Goal: Task Accomplishment & Management: Use online tool/utility

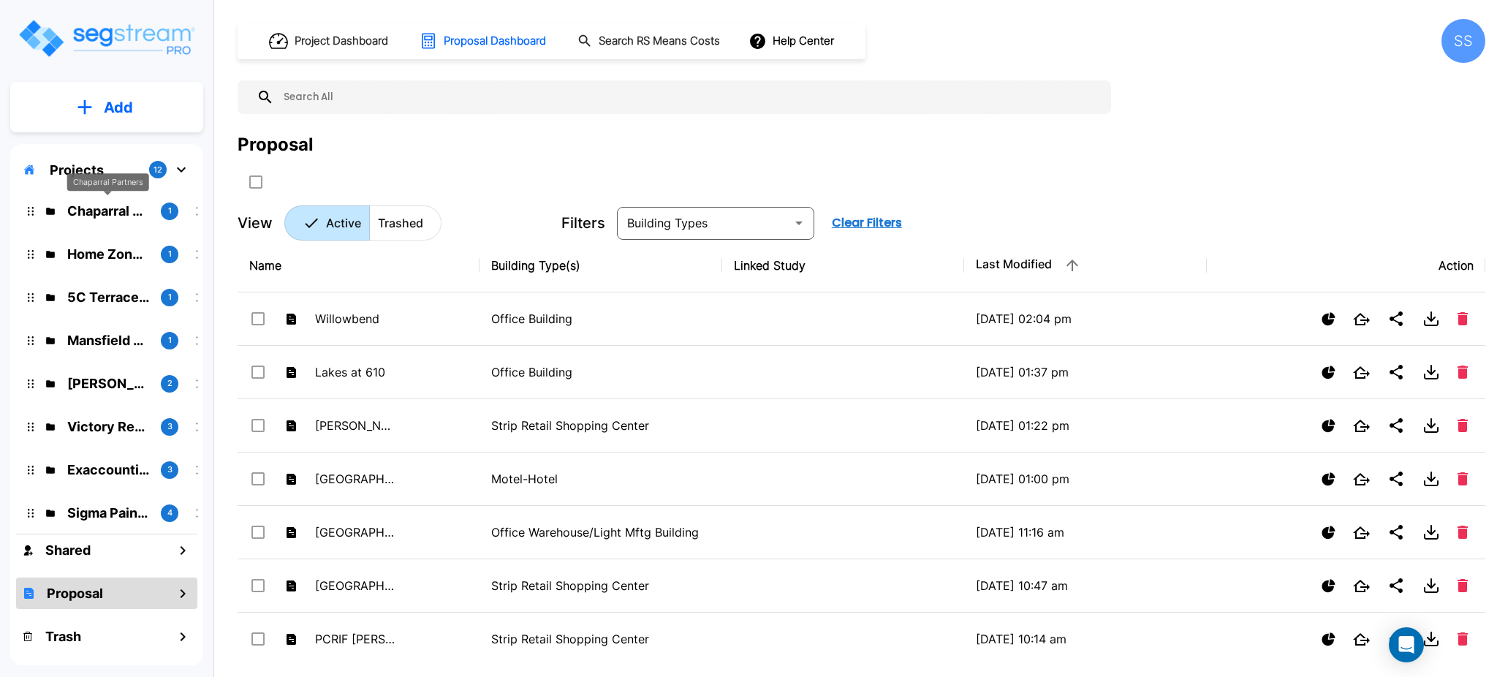
click at [95, 208] on p "Chaparral Partners" at bounding box center [108, 211] width 82 height 20
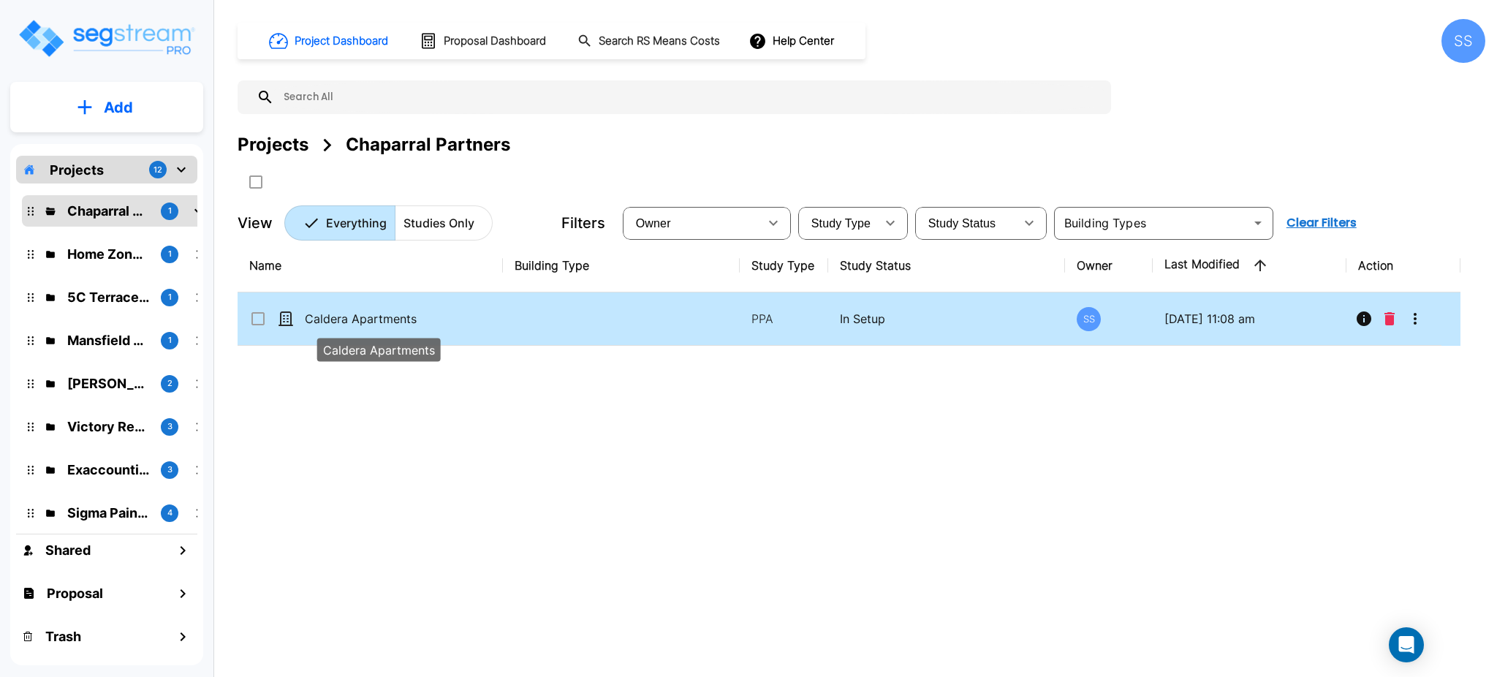
click at [328, 312] on p "Caldera Apartments" at bounding box center [379, 319] width 148 height 18
checkbox input "true"
click at [328, 312] on p "Caldera Apartments" at bounding box center [379, 319] width 148 height 18
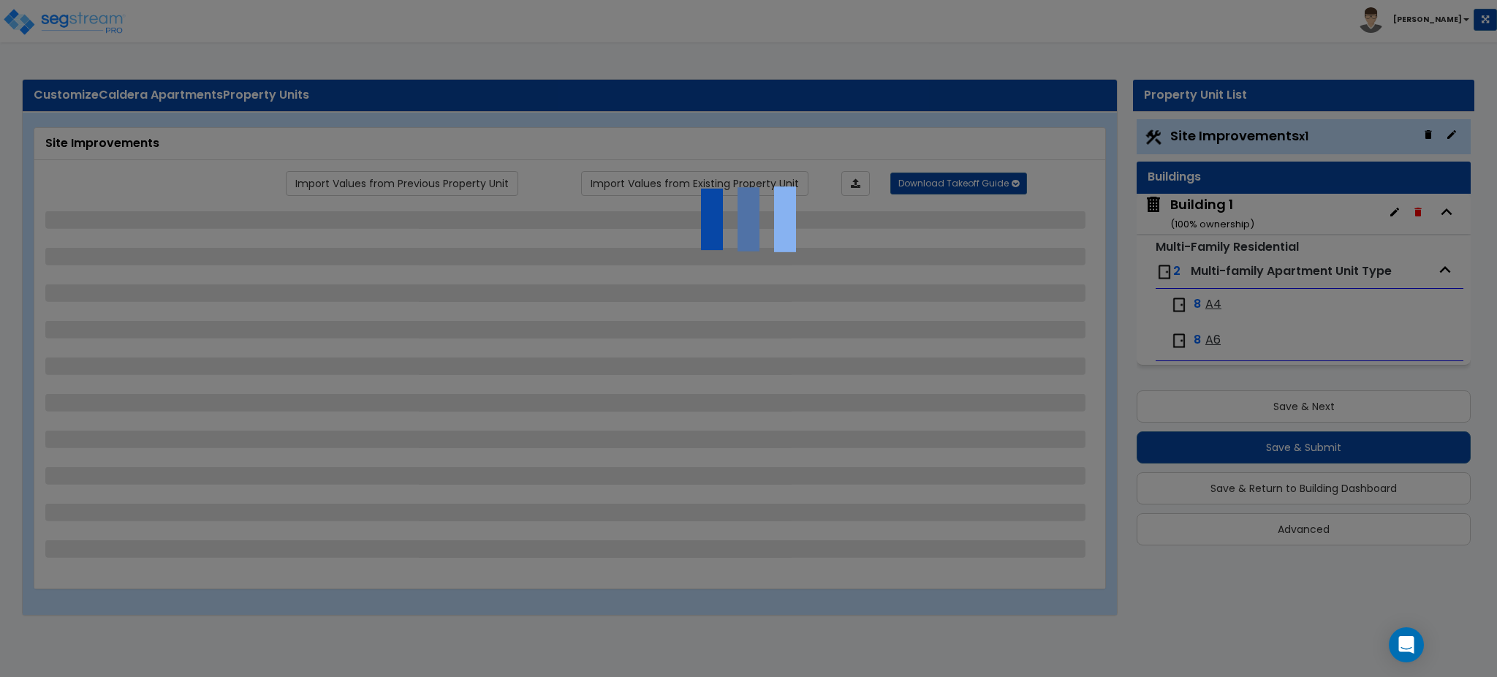
select select "2"
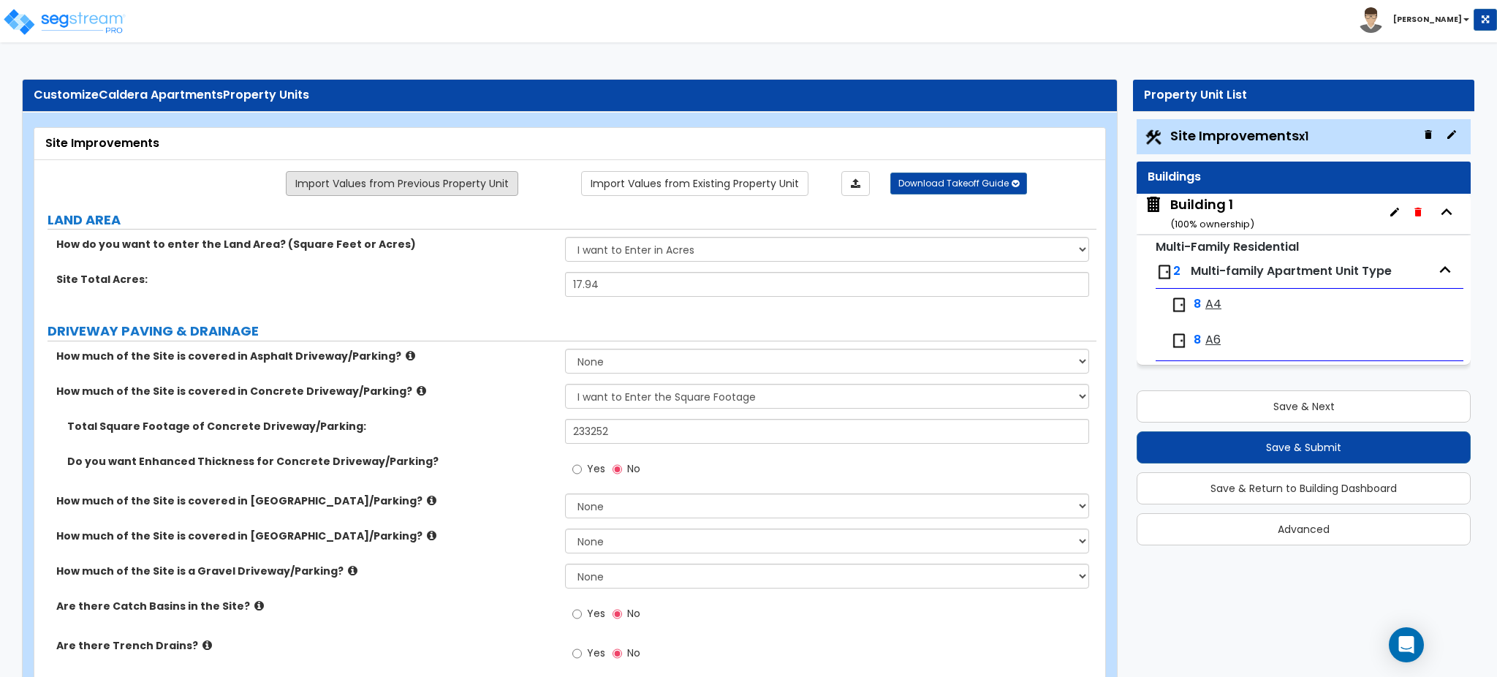
drag, startPoint x: 474, startPoint y: 182, endPoint x: 504, endPoint y: 189, distance: 30.7
click at [504, 189] on link "Import Values from Previous Property Unit" at bounding box center [402, 183] width 232 height 25
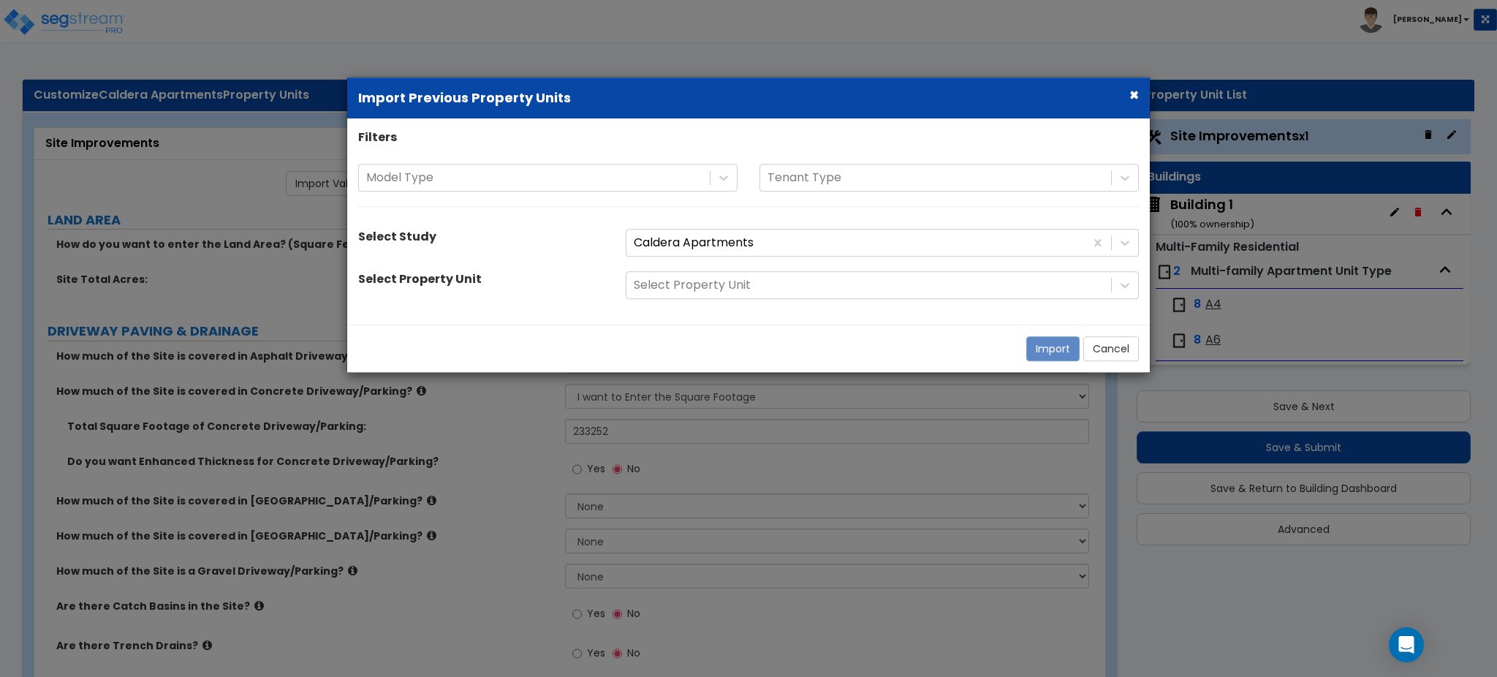
click at [1138, 98] on button "×" at bounding box center [1135, 94] width 10 height 15
